Goal: Check status: Check status

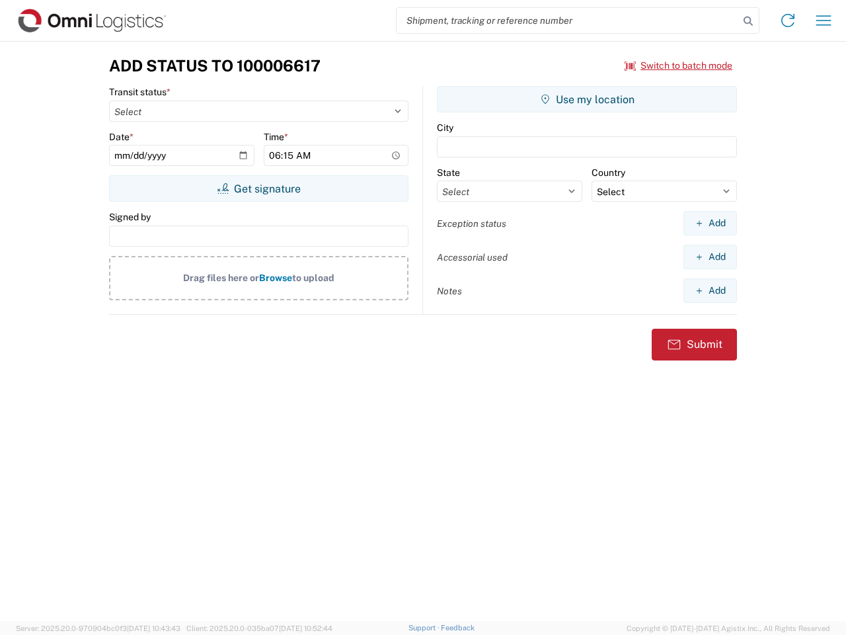
click at [568, 20] on input "search" at bounding box center [568, 20] width 342 height 25
click at [748, 21] on icon at bounding box center [748, 21] width 19 height 19
click at [788, 20] on icon at bounding box center [787, 20] width 21 height 21
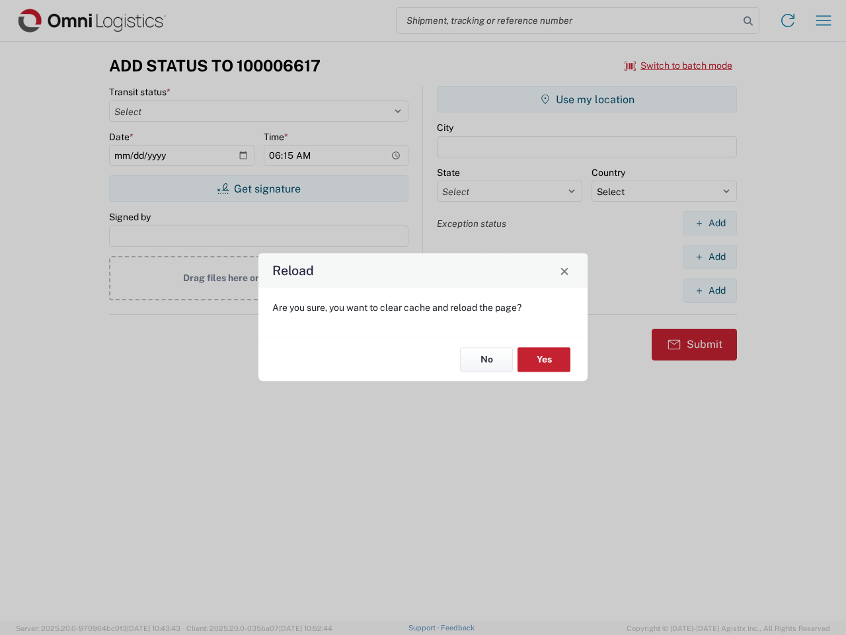
click at [824, 20] on div "Reload Are you sure, you want to clear cache and reload the page? No Yes" at bounding box center [423, 317] width 846 height 635
click at [679, 65] on div "Reload Are you sure, you want to clear cache and reload the page? No Yes" at bounding box center [423, 317] width 846 height 635
click at [258, 188] on div "Reload Are you sure, you want to clear cache and reload the page? No Yes" at bounding box center [423, 317] width 846 height 635
click at [587, 99] on div "Reload Are you sure, you want to clear cache and reload the page? No Yes" at bounding box center [423, 317] width 846 height 635
click at [710, 223] on div "Reload Are you sure, you want to clear cache and reload the page? No Yes" at bounding box center [423, 317] width 846 height 635
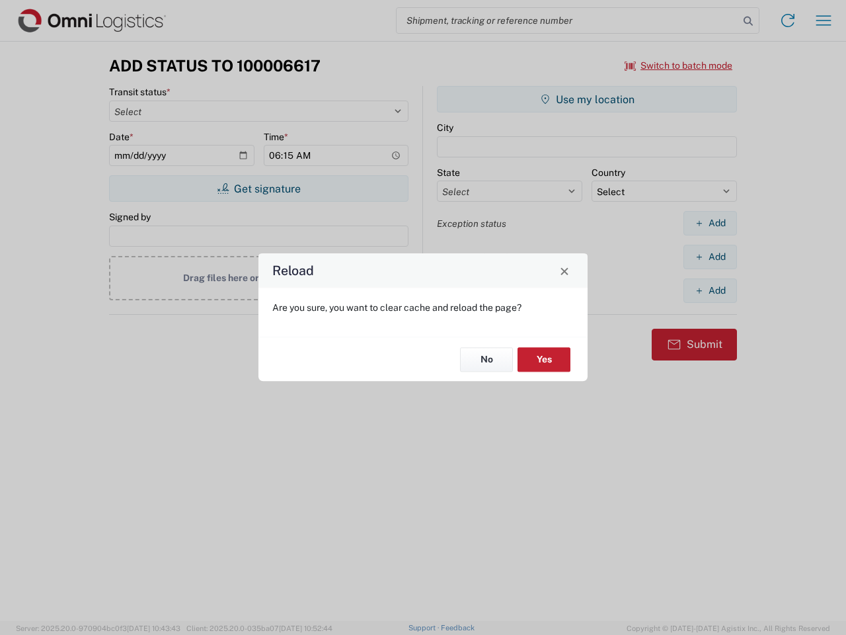
click at [710, 257] on div "Reload Are you sure, you want to clear cache and reload the page? No Yes" at bounding box center [423, 317] width 846 height 635
click at [710, 290] on div "Reload Are you sure, you want to clear cache and reload the page? No Yes" at bounding box center [423, 317] width 846 height 635
